Goal: Navigation & Orientation: Find specific page/section

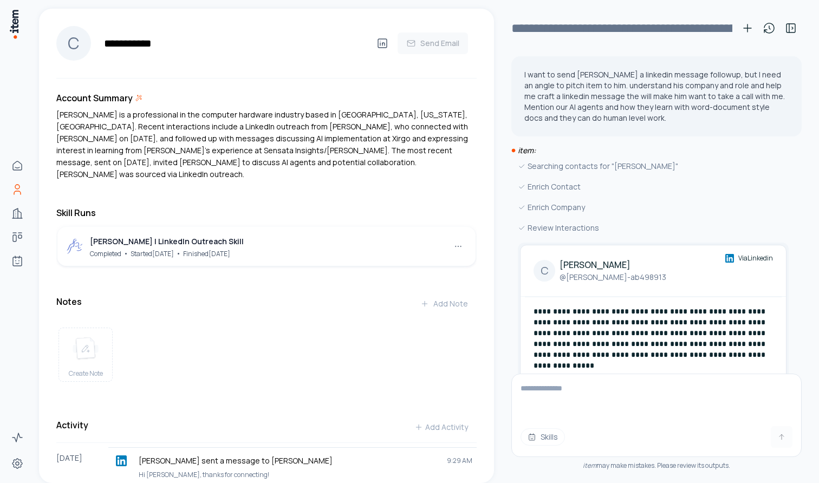
scroll to position [1275, 0]
